Goal: Task Accomplishment & Management: Use online tool/utility

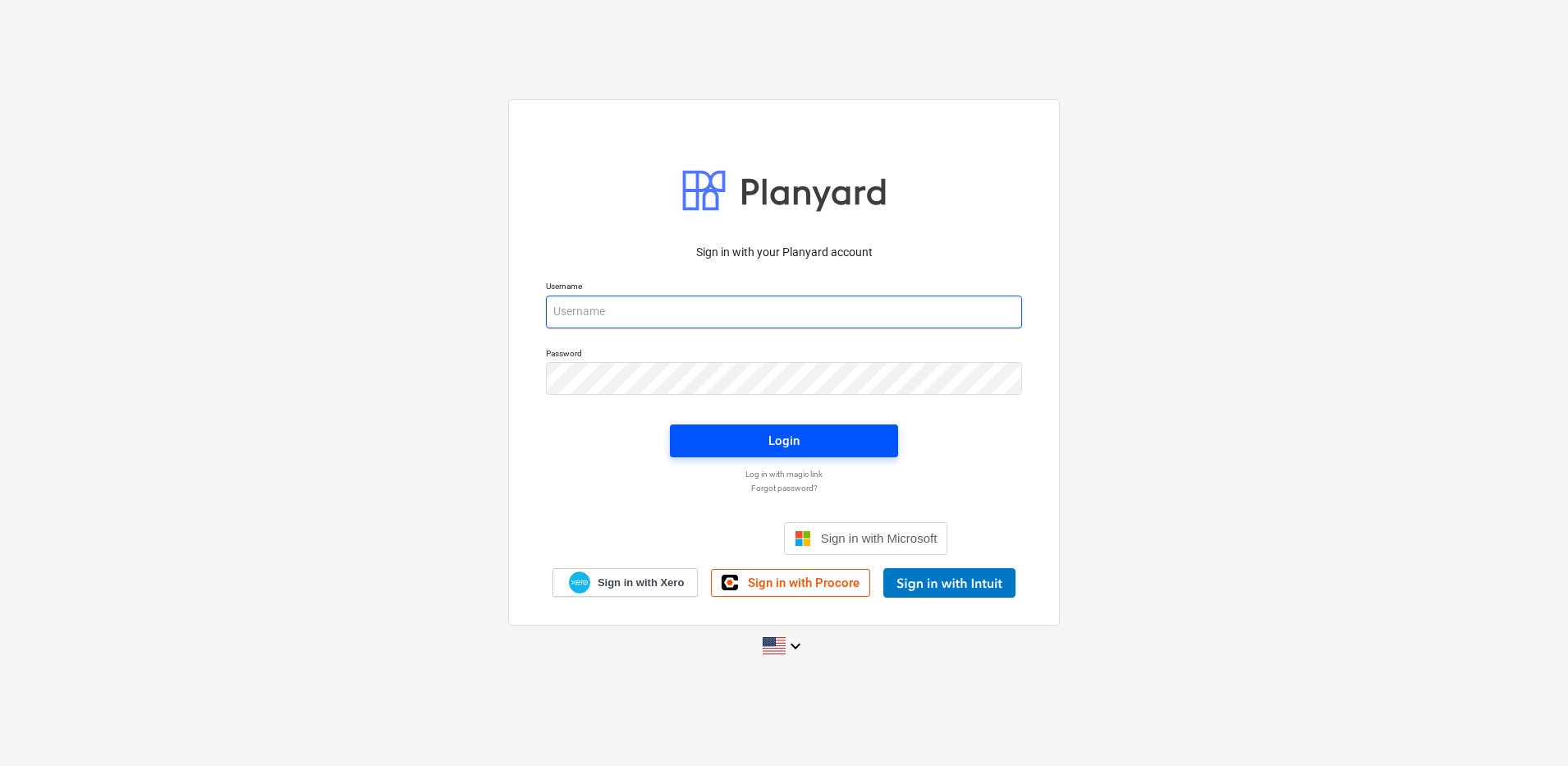
type input "[PERSON_NAME][EMAIL_ADDRESS][DOMAIN_NAME]"
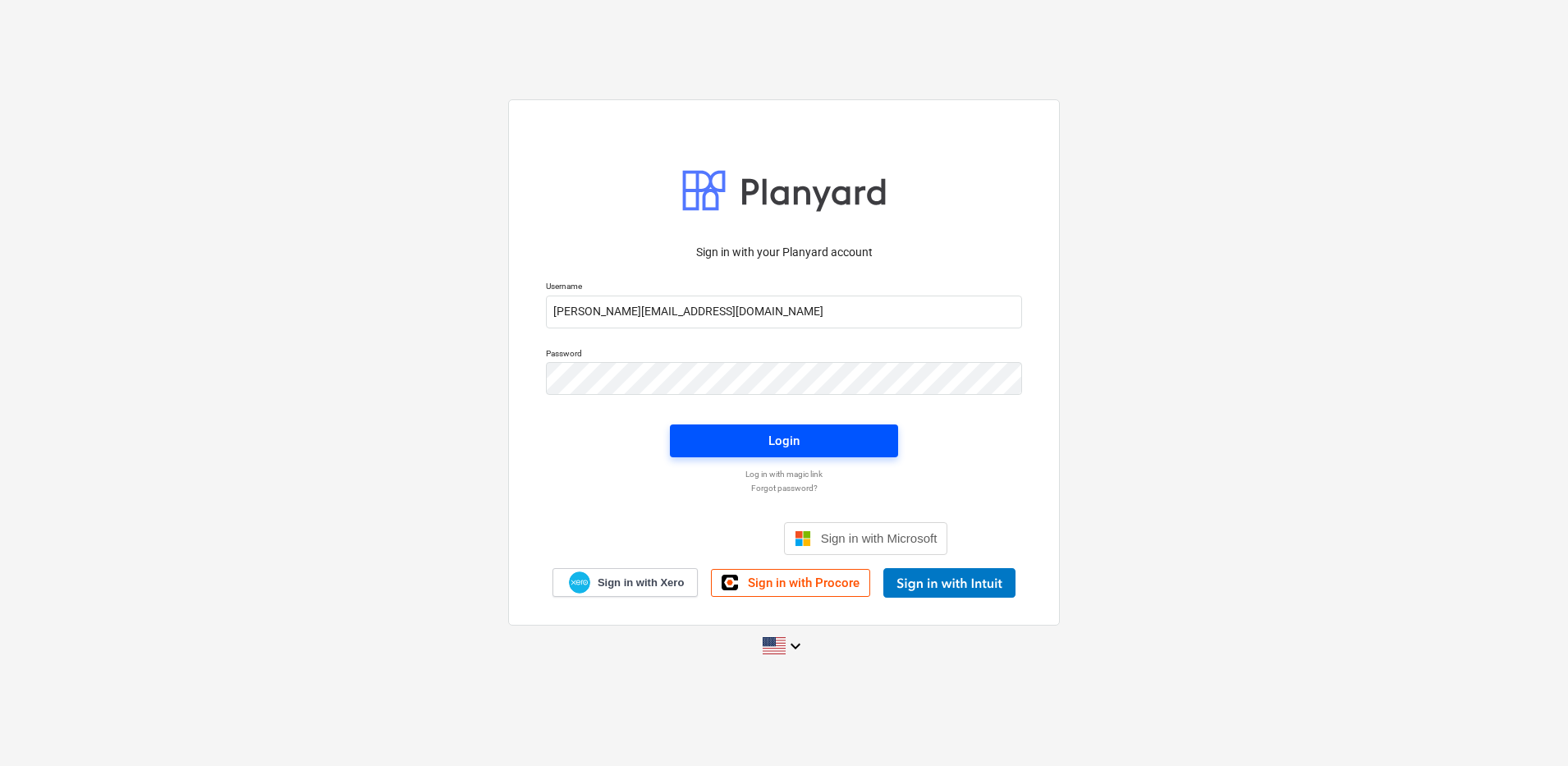
click at [732, 436] on span "Login" at bounding box center [784, 441] width 188 height 22
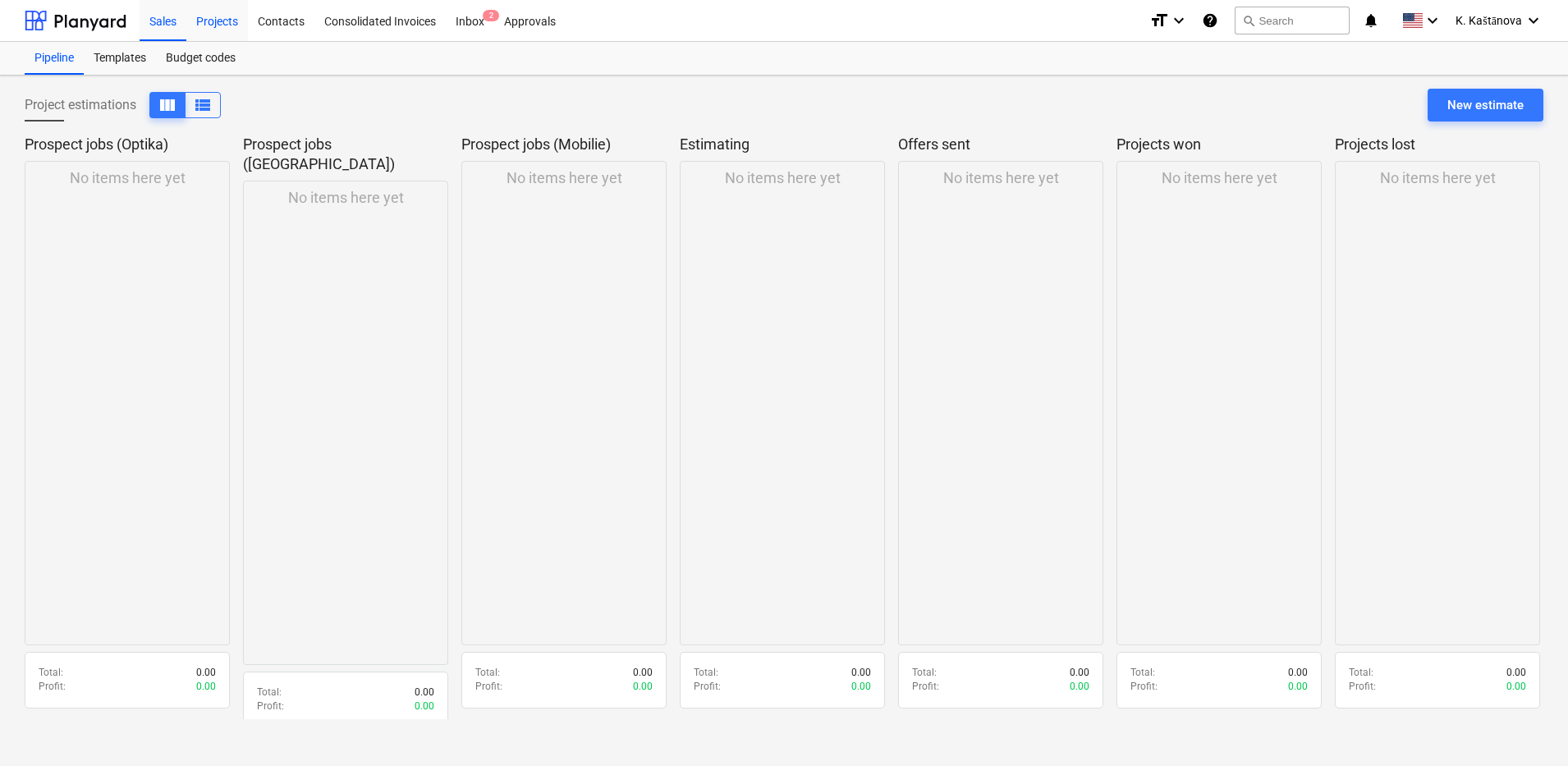
click at [206, 9] on div "Projects" at bounding box center [218, 20] width 62 height 42
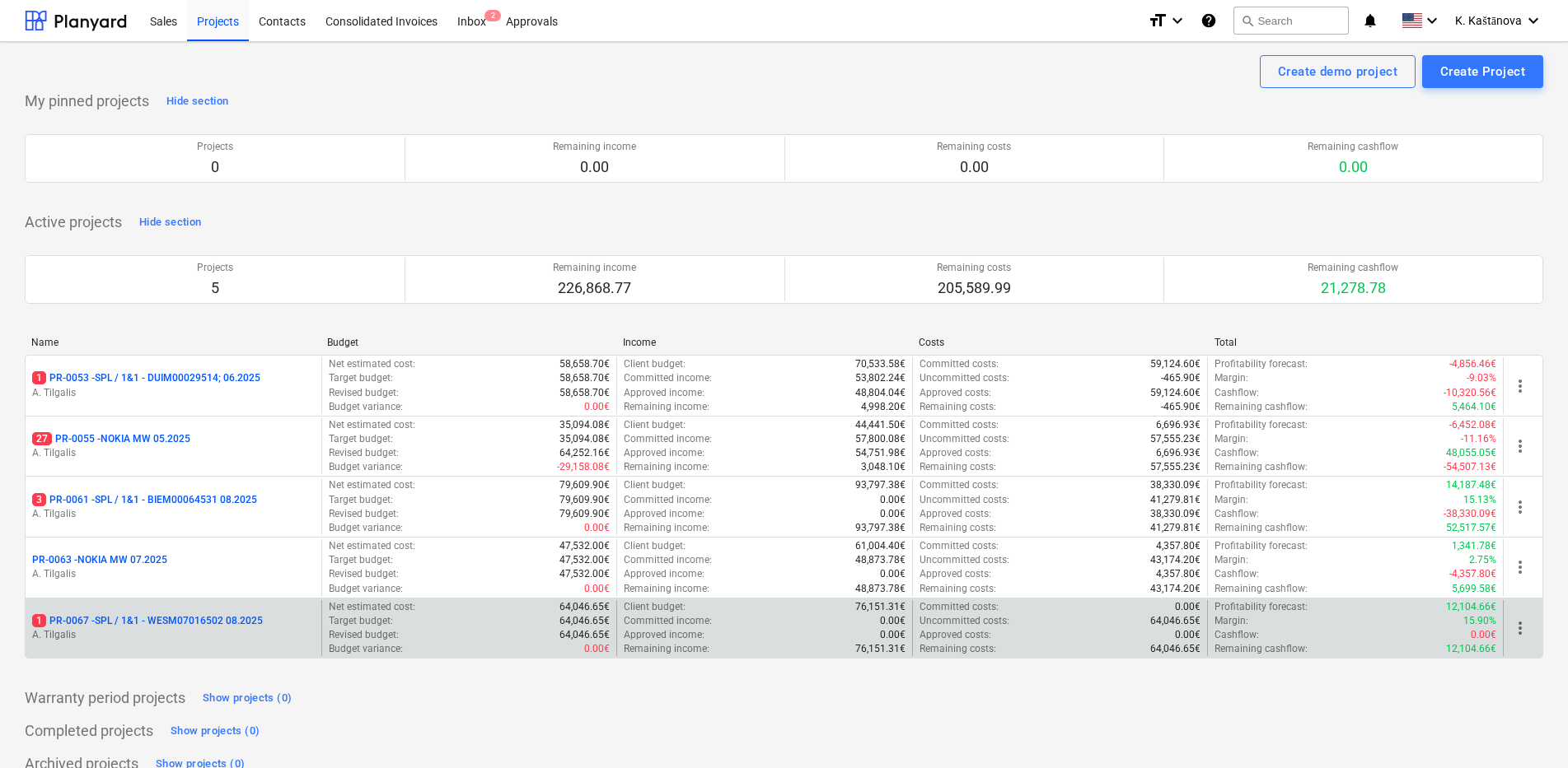
click at [234, 633] on p "A. Tilgalis" at bounding box center [173, 635] width 282 height 14
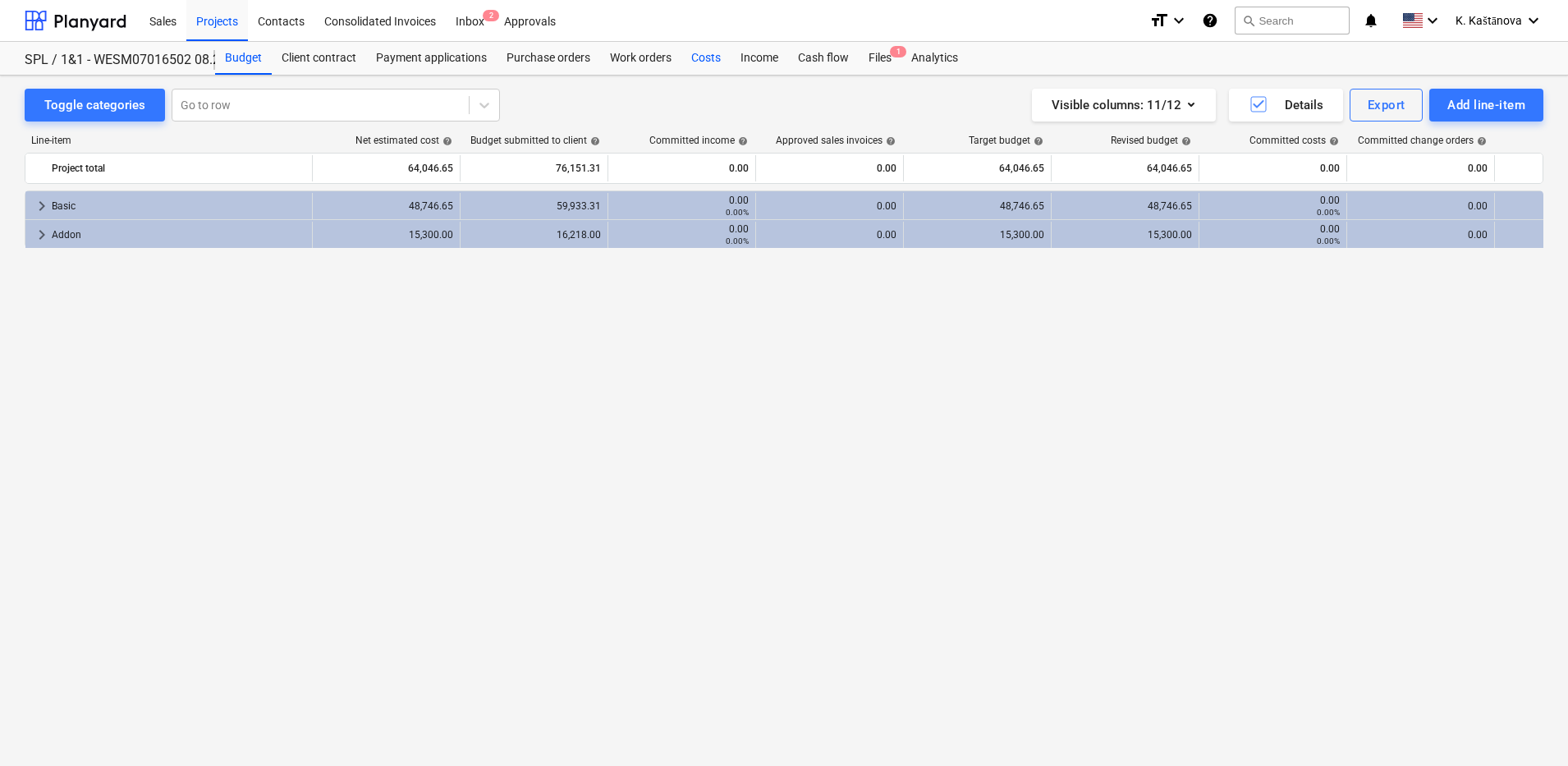
click at [707, 61] on div "Costs" at bounding box center [705, 59] width 49 height 33
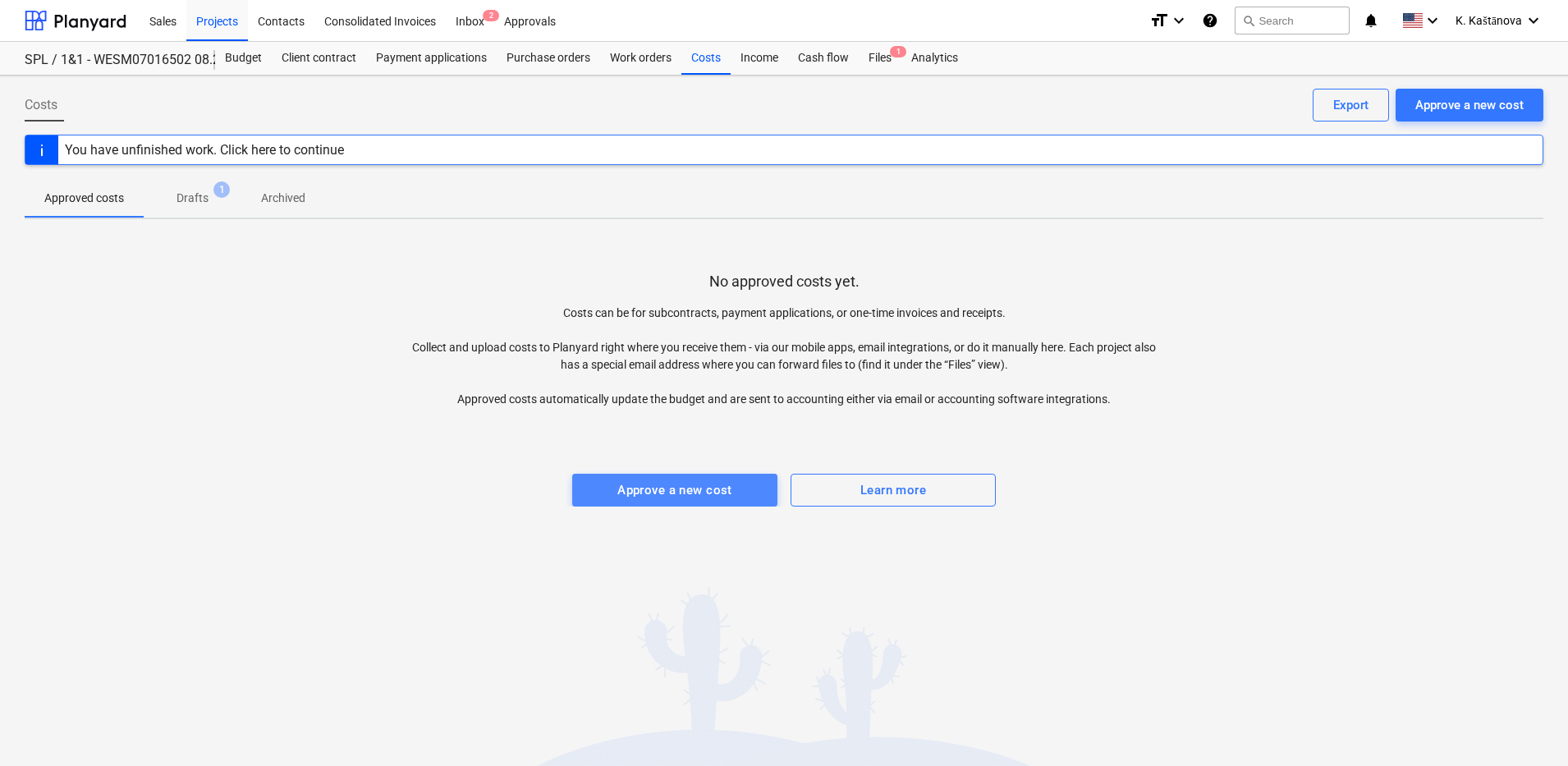
click at [731, 493] on div "Approve a new cost" at bounding box center [675, 490] width 115 height 22
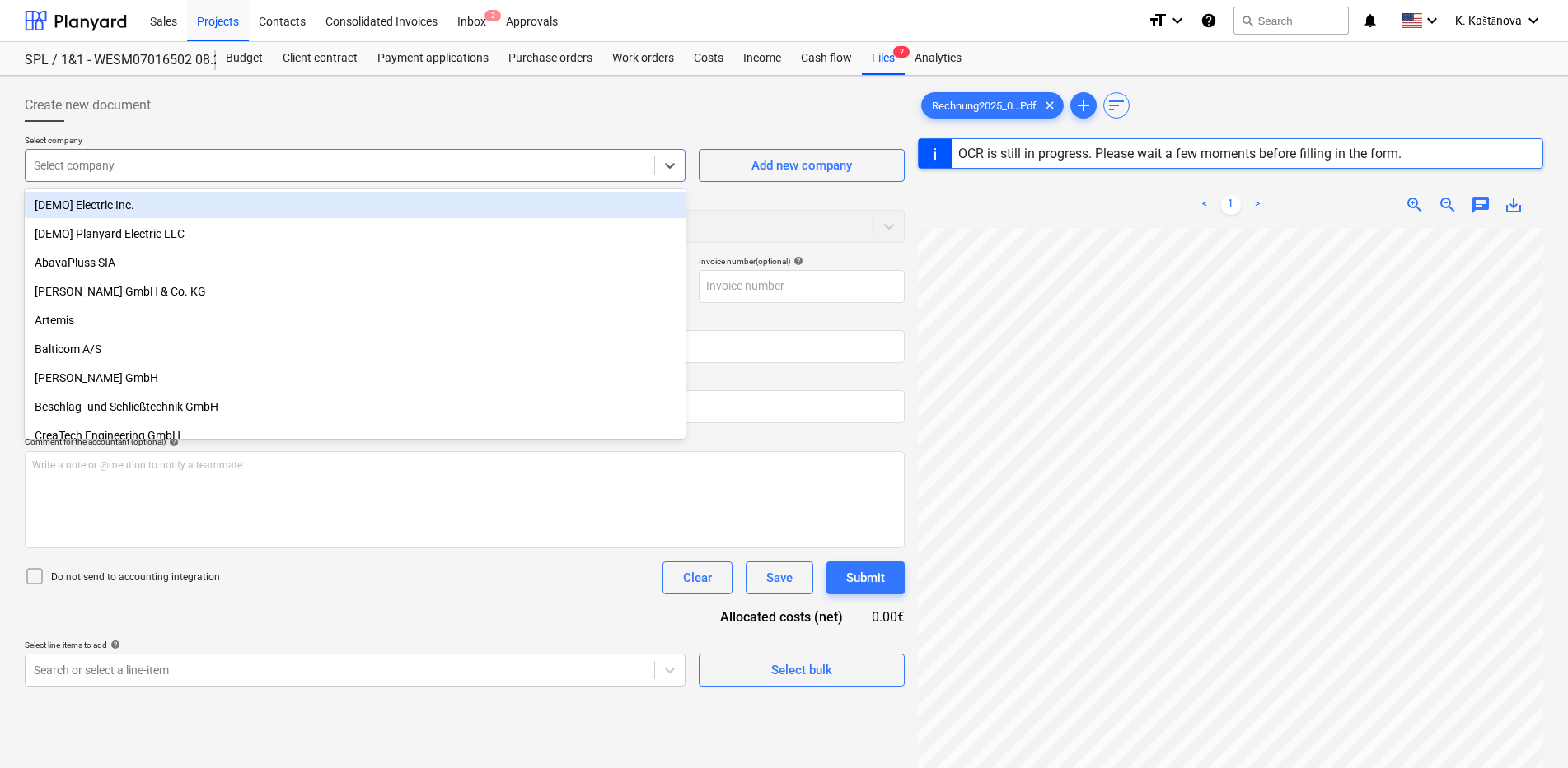
click at [226, 164] on div at bounding box center [339, 165] width 612 height 16
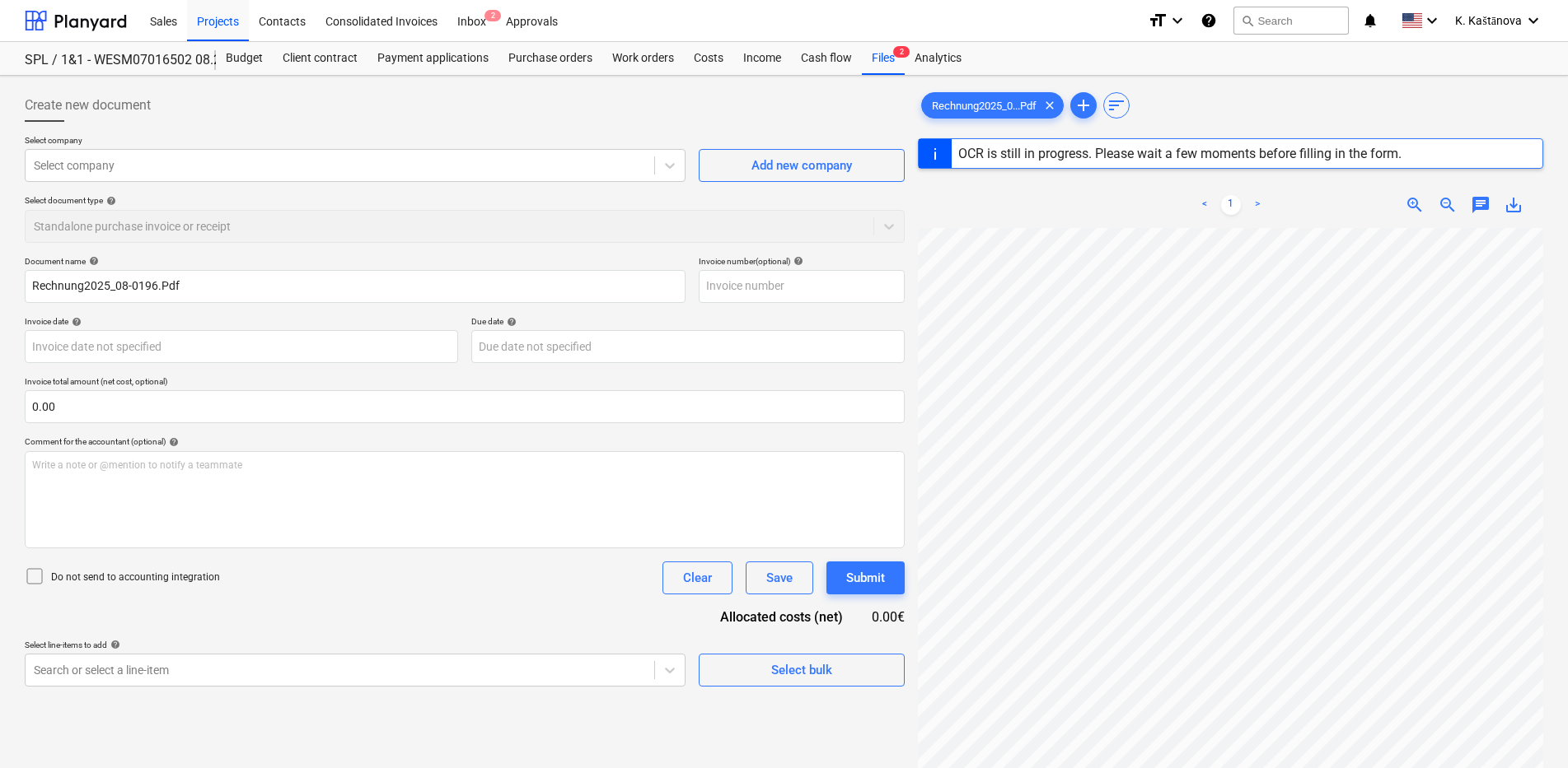
click at [256, 551] on div "Document name help Rechnung2025_08-0196.Pdf Invoice number (optional) help Invo…" at bounding box center [465, 471] width 880 height 431
type input "1"
type input "[DATE]"
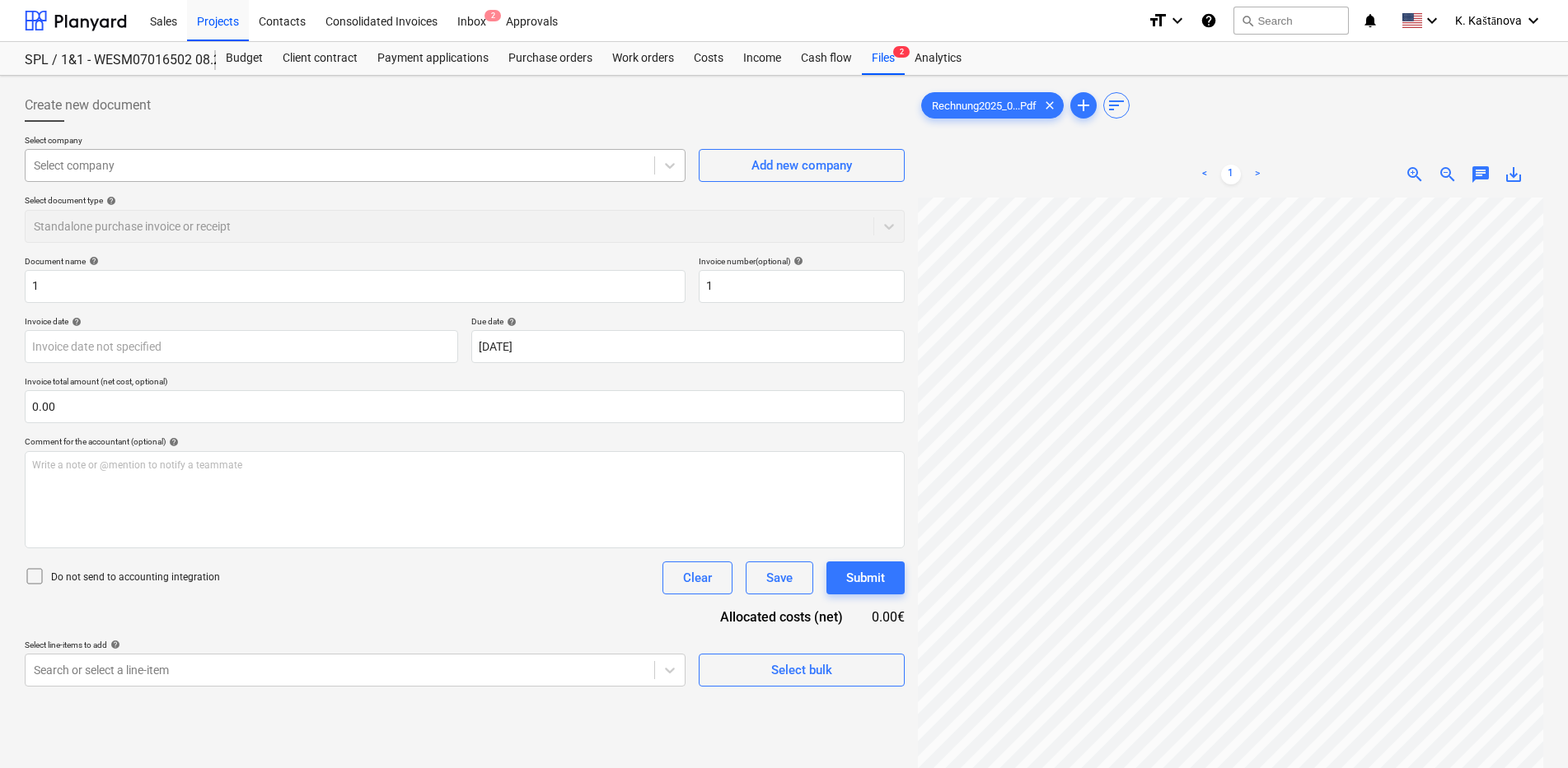
click at [171, 155] on div "Select company" at bounding box center [340, 165] width 629 height 23
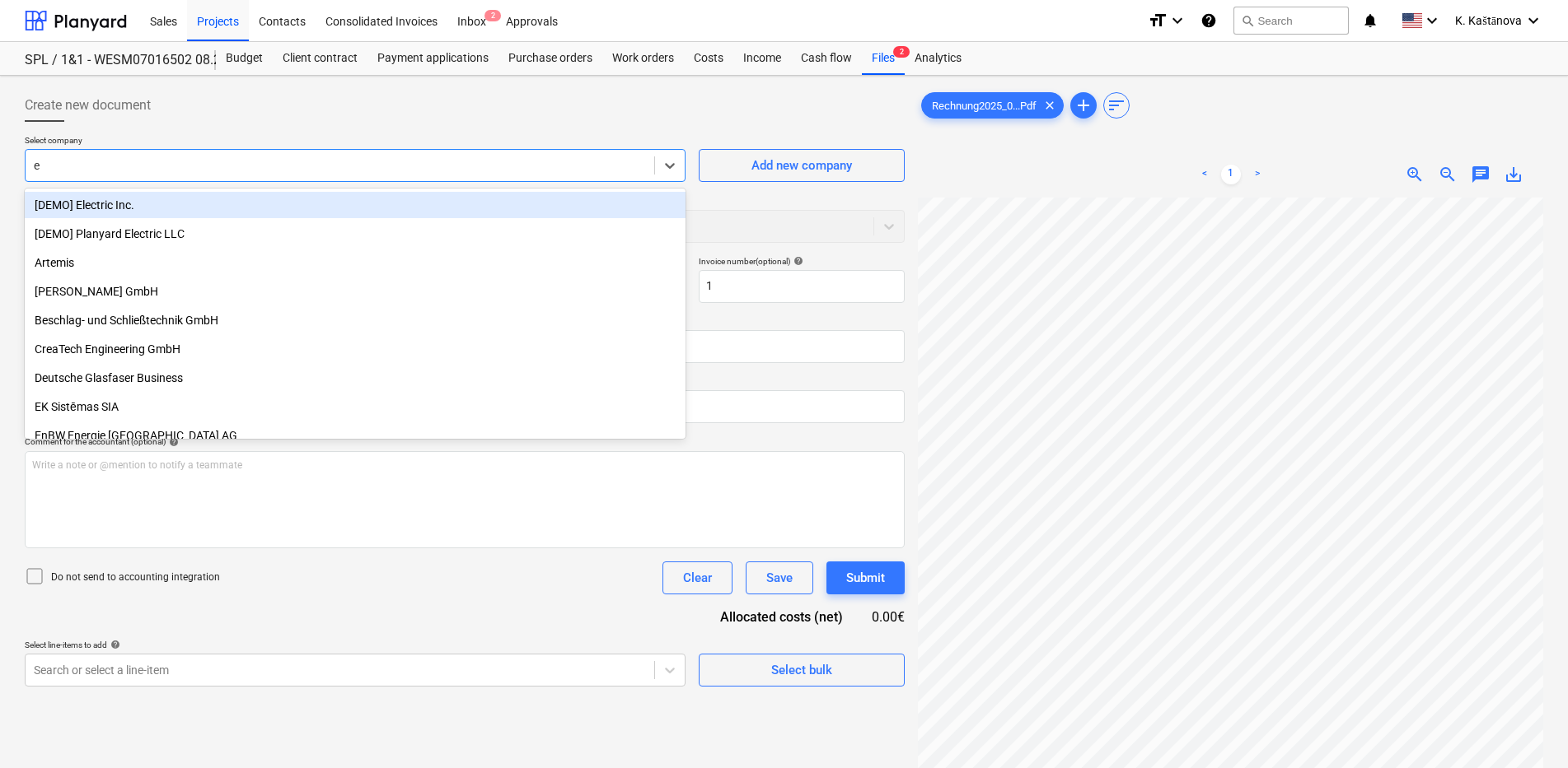
type input "et"
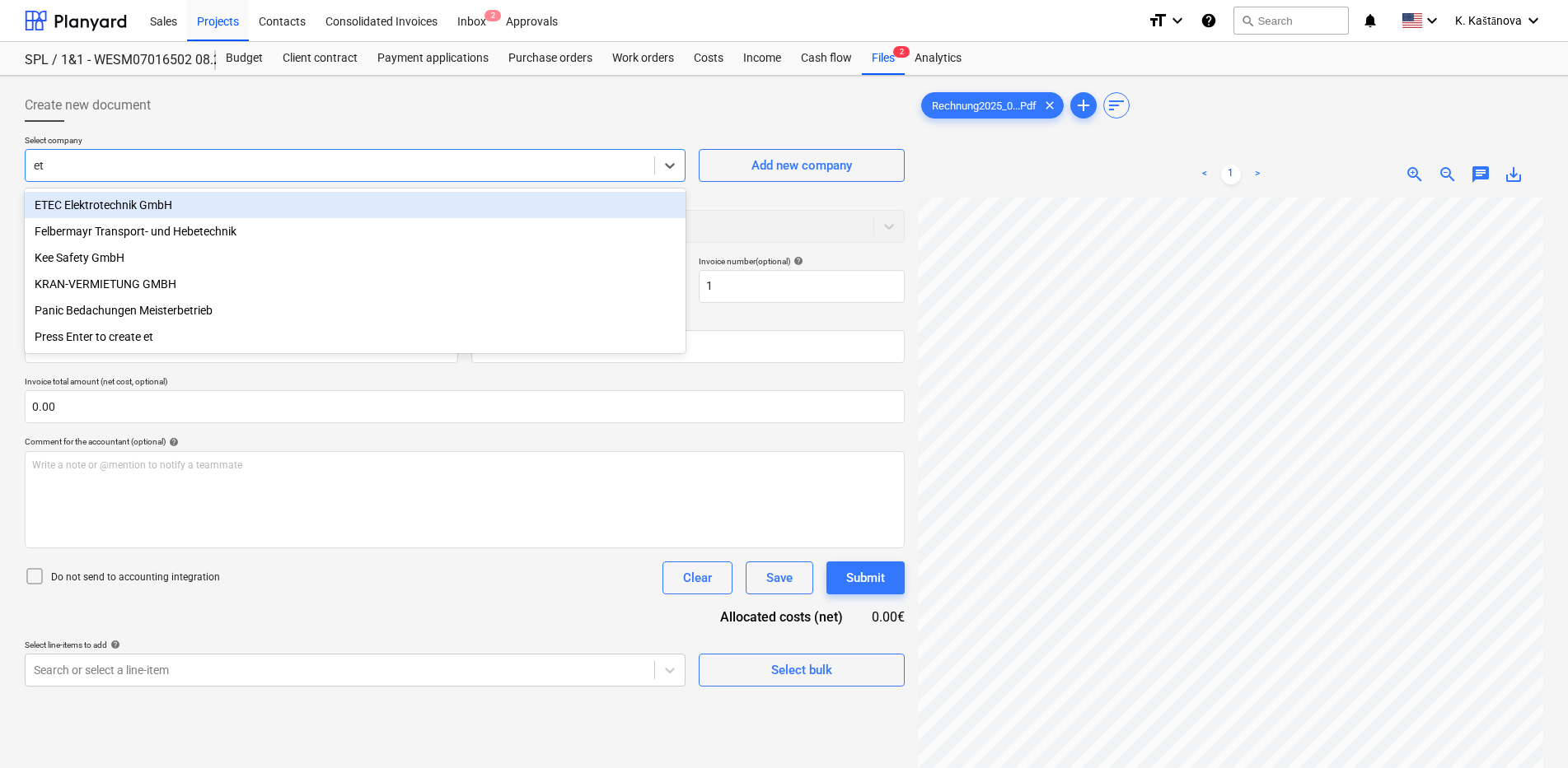
click at [156, 198] on div "ETEC Elektrotechnik GmbH" at bounding box center [355, 205] width 661 height 27
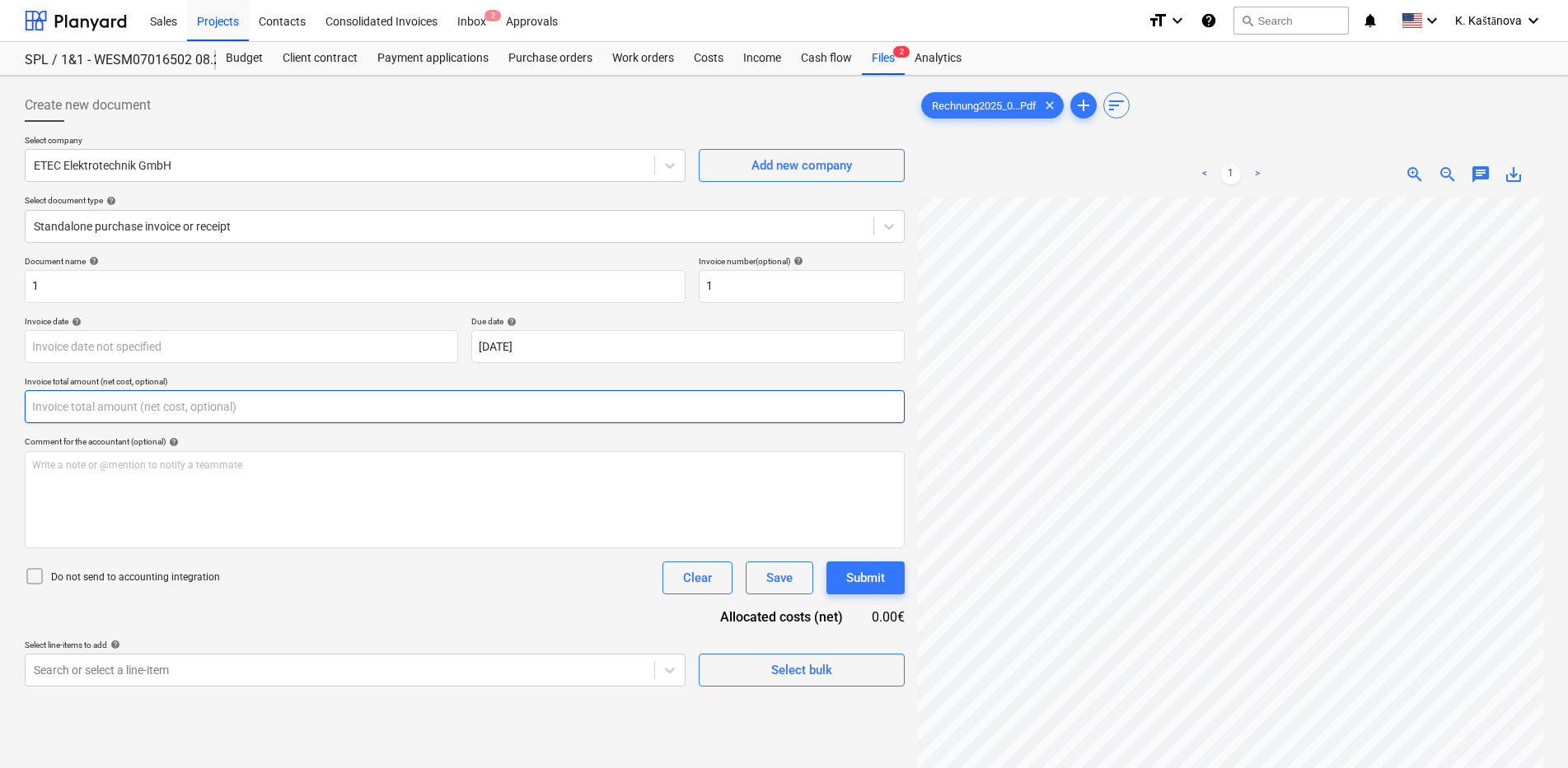
click at [115, 407] on input "text" at bounding box center [465, 406] width 880 height 33
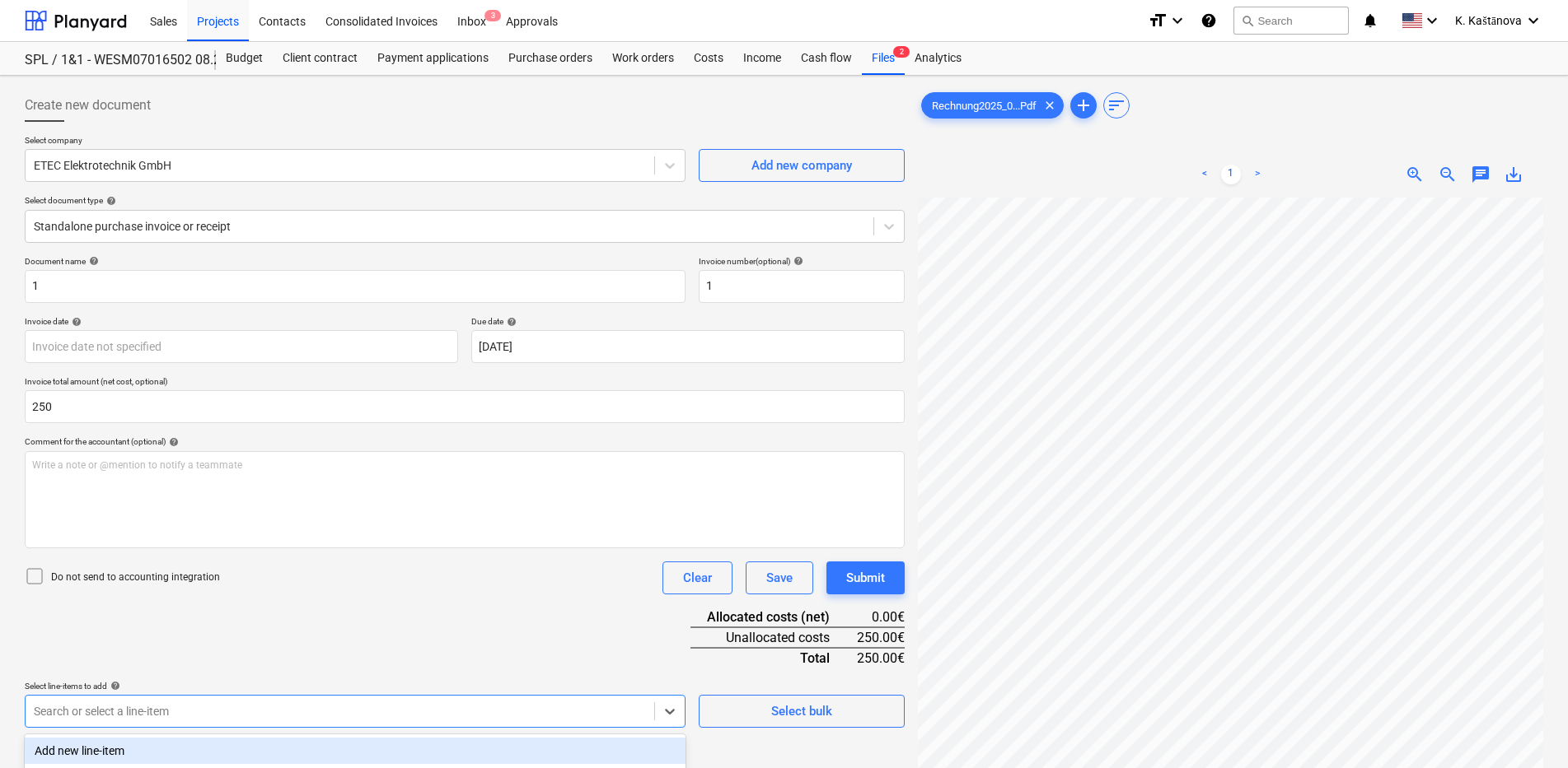
type input "250.00"
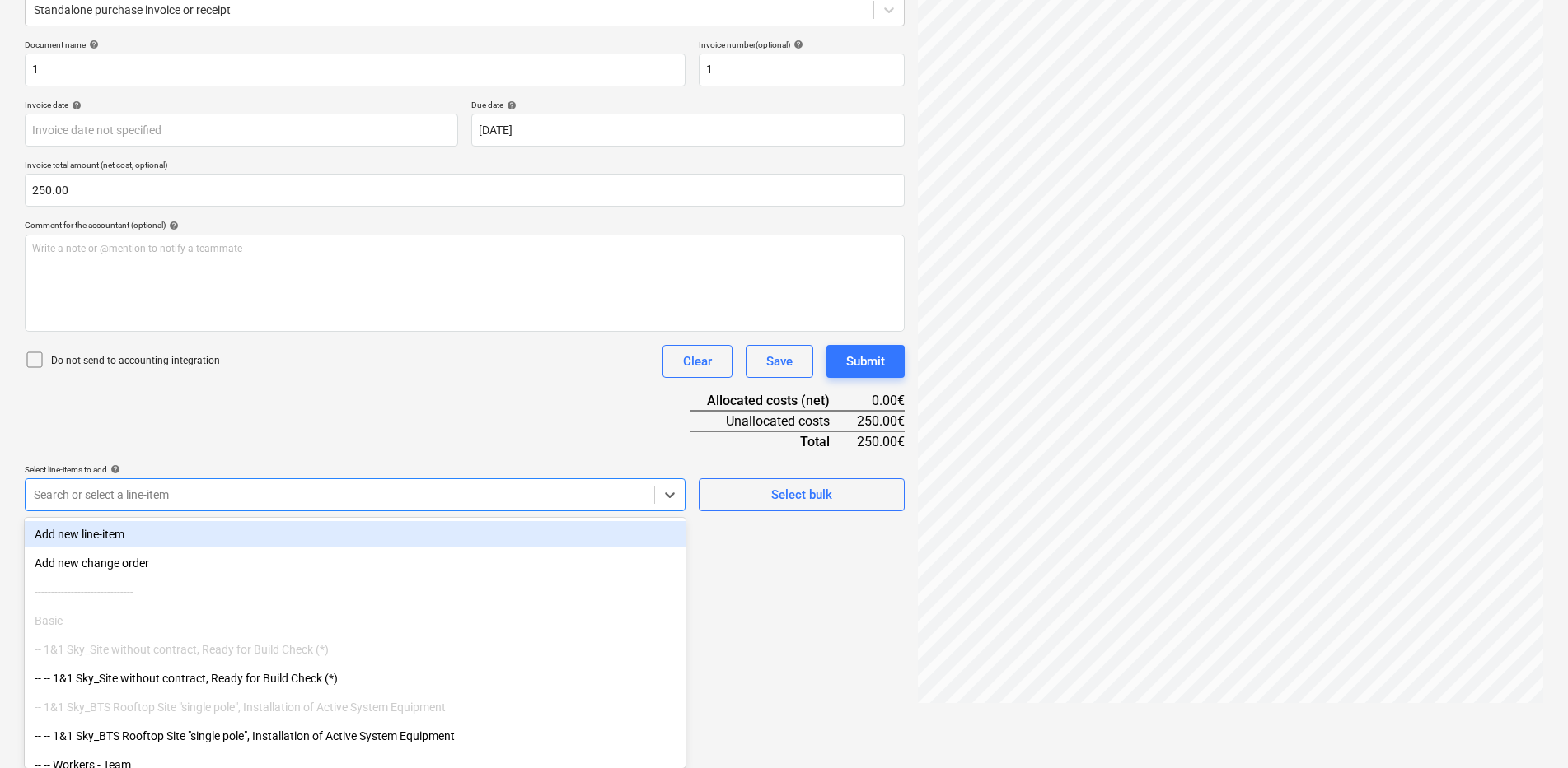
click at [138, 551] on body "Sales Projects Contacts Consolidated Invoices Inbox 3 Approvals format_size key…" at bounding box center [784, 167] width 1568 height 768
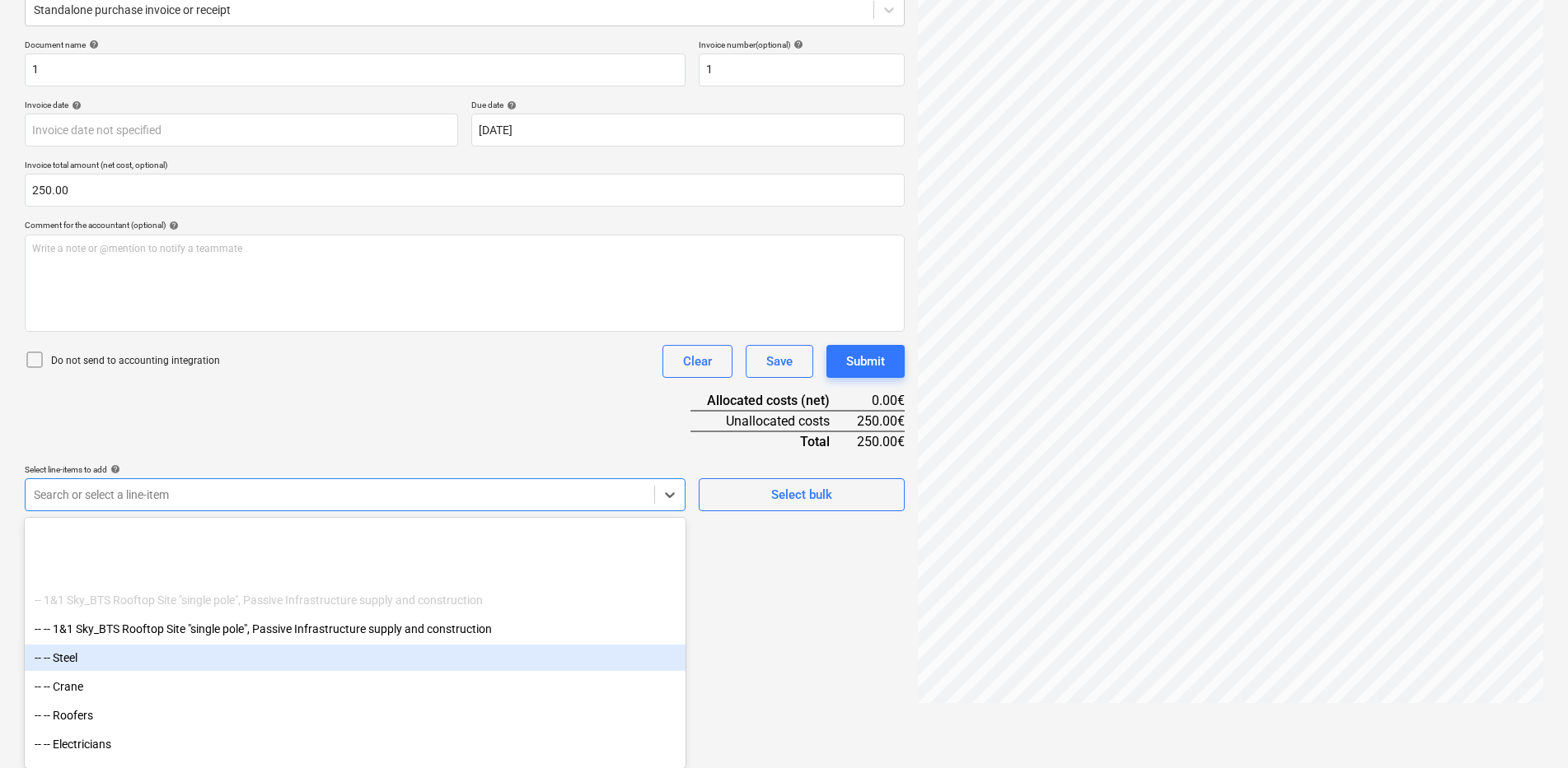
scroll to position [325, 0]
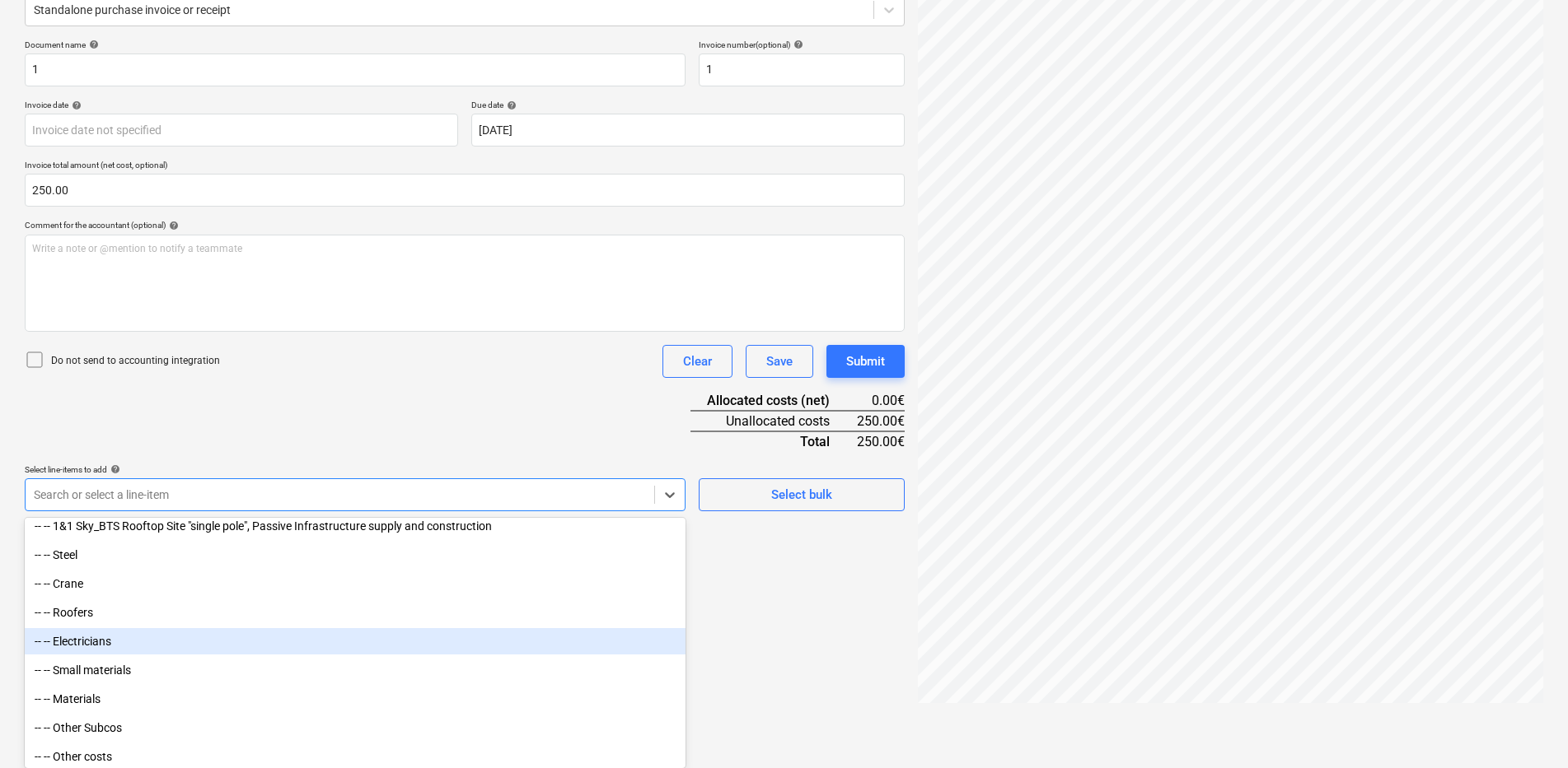
click at [90, 642] on div "-- -- Electricians" at bounding box center [355, 641] width 661 height 27
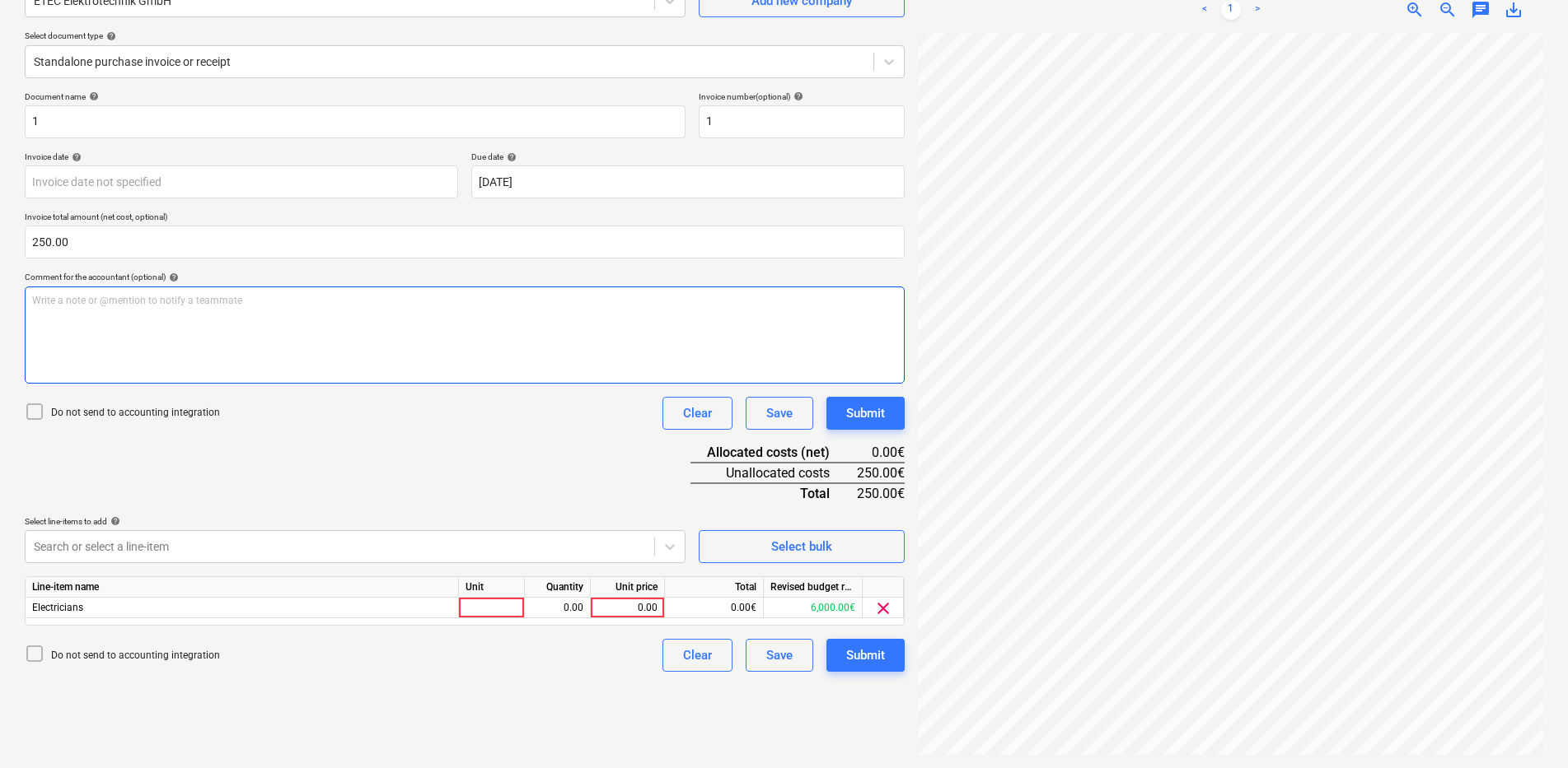
click at [471, 313] on div "Write a note or @mention to notify a teammate [PERSON_NAME]" at bounding box center [465, 335] width 880 height 98
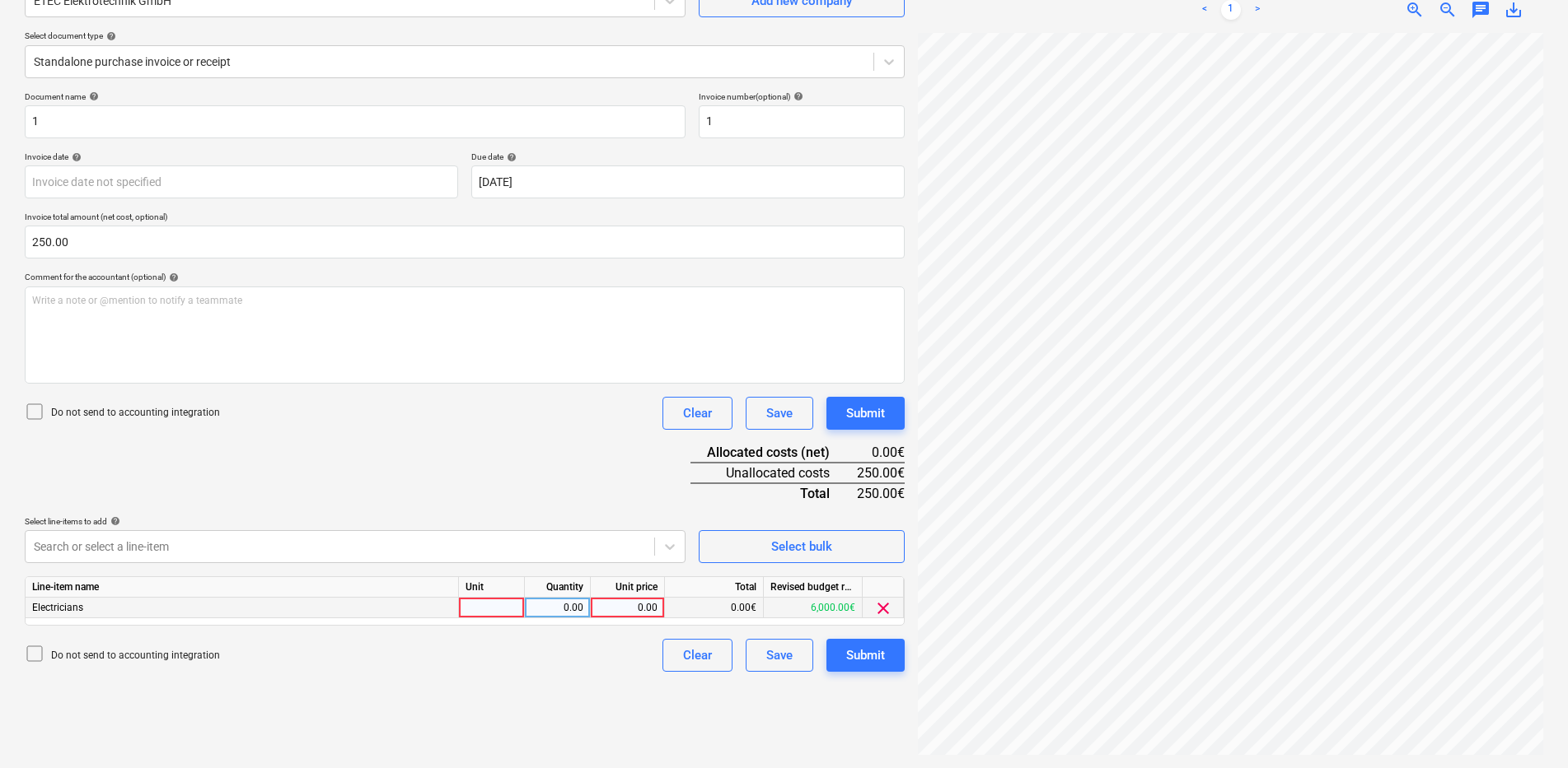
click at [477, 599] on div at bounding box center [492, 608] width 66 height 21
type input "Objekts"
type input "250"
click at [805, 690] on div "Create new document Select company ETEC Elektrotechnik GmbH Add new company Sel…" at bounding box center [465, 340] width 893 height 844
click at [782, 653] on div "Save" at bounding box center [780, 655] width 27 height 22
